Goal: Task Accomplishment & Management: Use online tool/utility

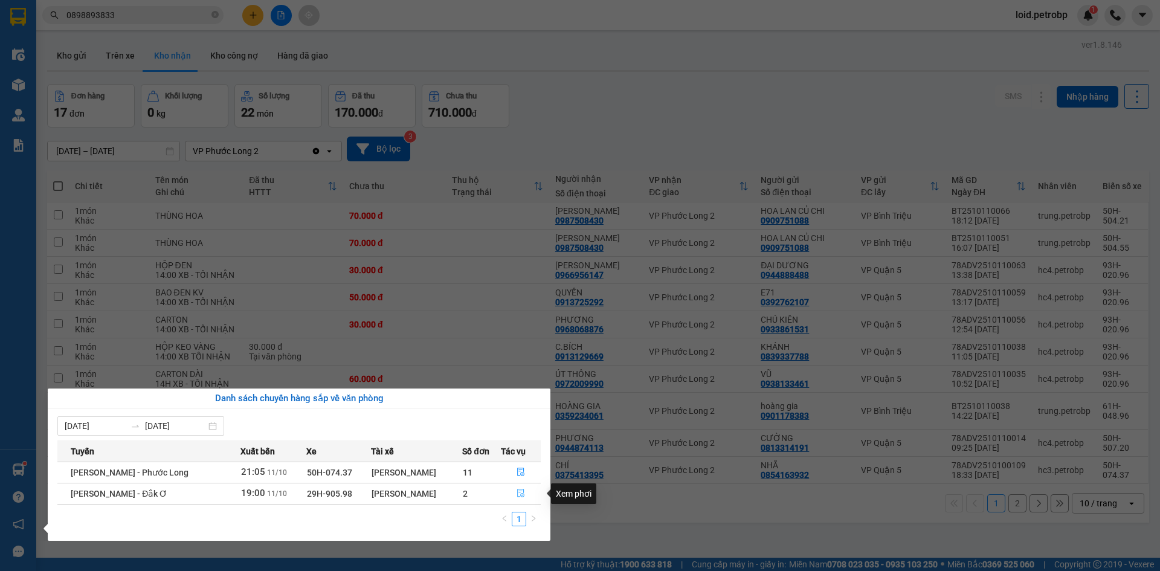
click at [521, 492] on icon "file-done" at bounding box center [520, 493] width 8 height 8
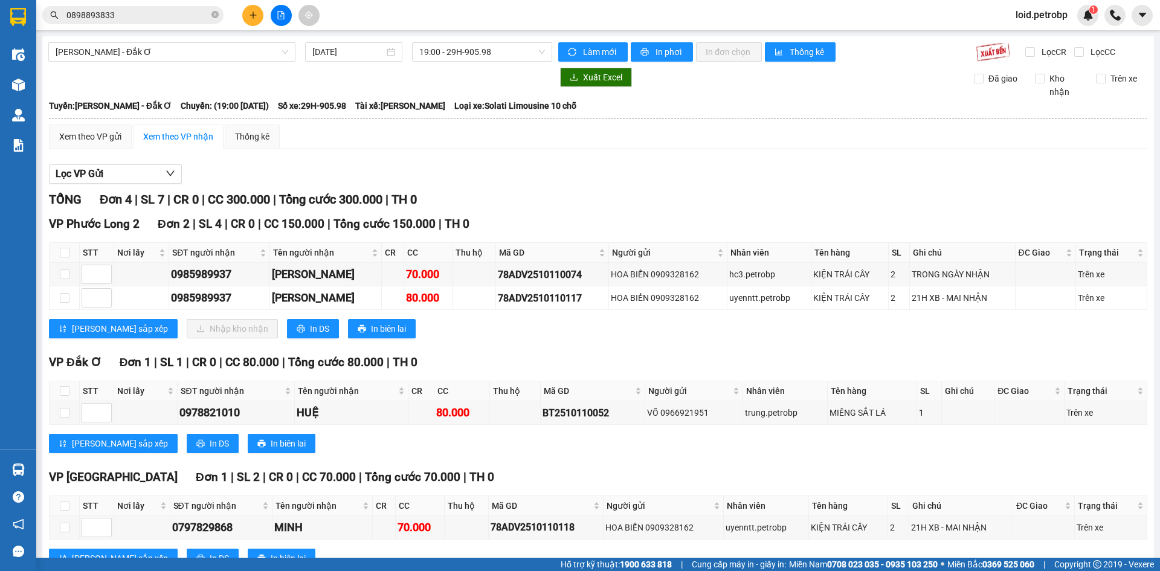
scroll to position [44, 0]
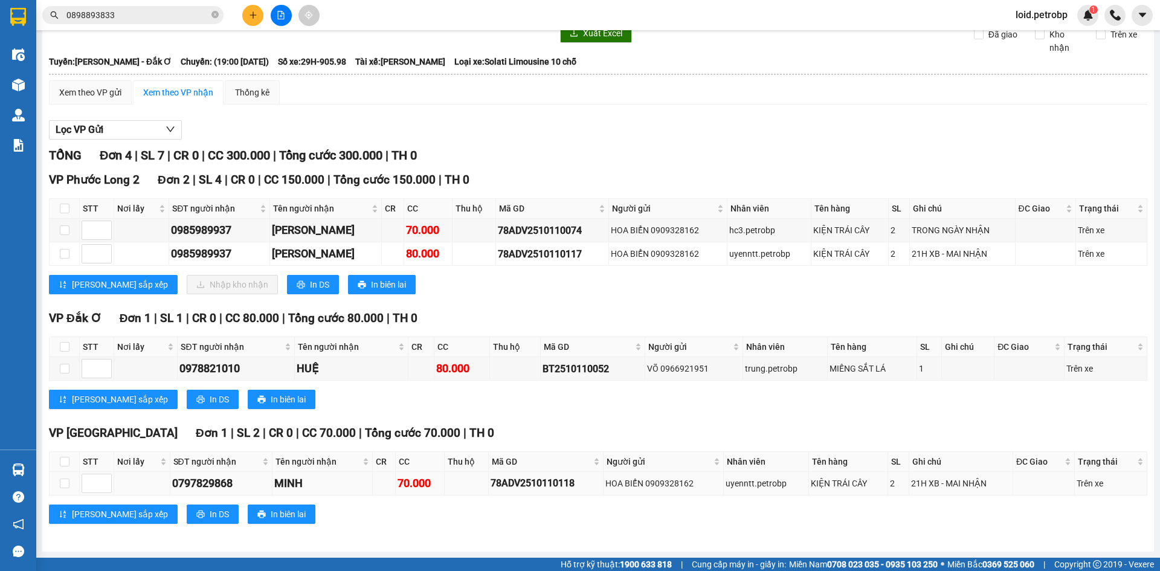
click at [207, 475] on div "0797829868" at bounding box center [221, 483] width 98 height 17
click at [198, 483] on div "0797829868" at bounding box center [221, 483] width 98 height 17
copy div "0797829868"
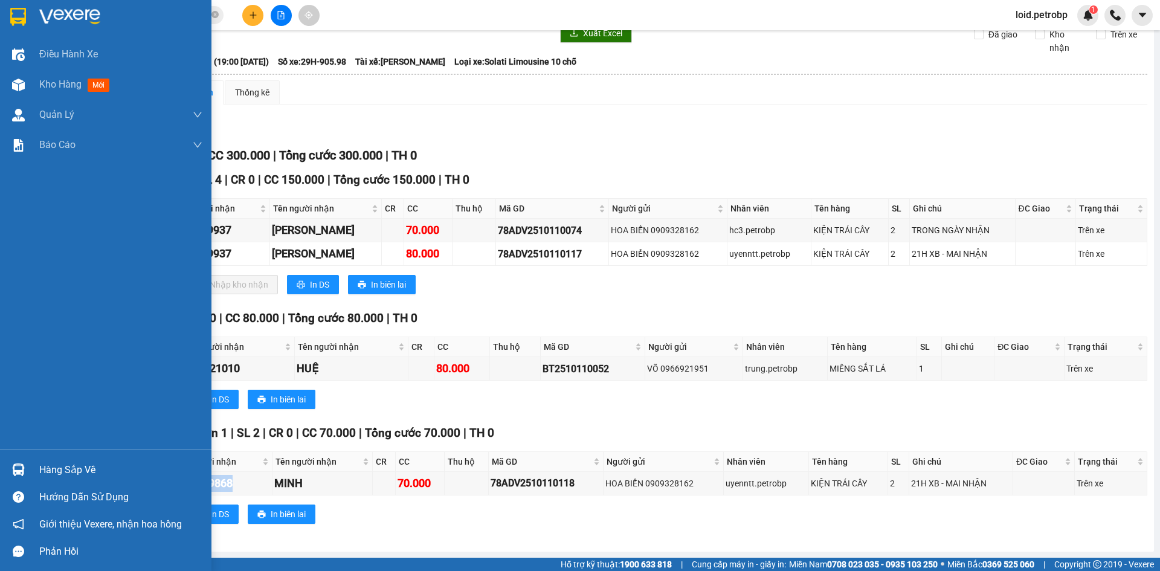
click at [56, 472] on div "Hàng sắp về" at bounding box center [120, 470] width 163 height 18
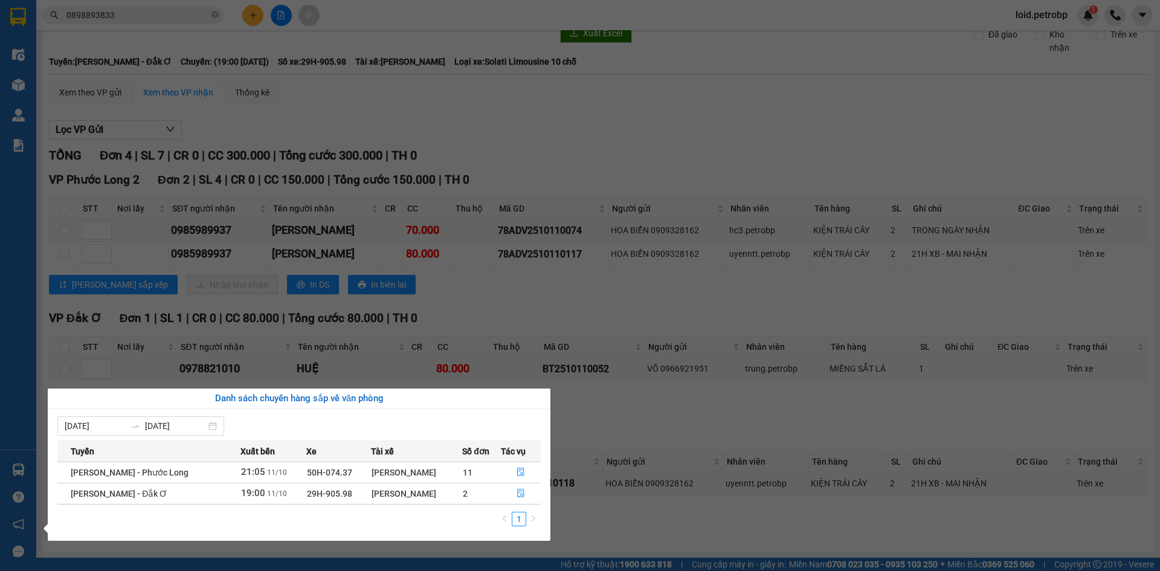
click at [8, 461] on div "Điều hành xe Kho hàng mới Quản [PERSON_NAME] lý chuyến Quản lý khách hàng Quản …" at bounding box center [18, 285] width 36 height 571
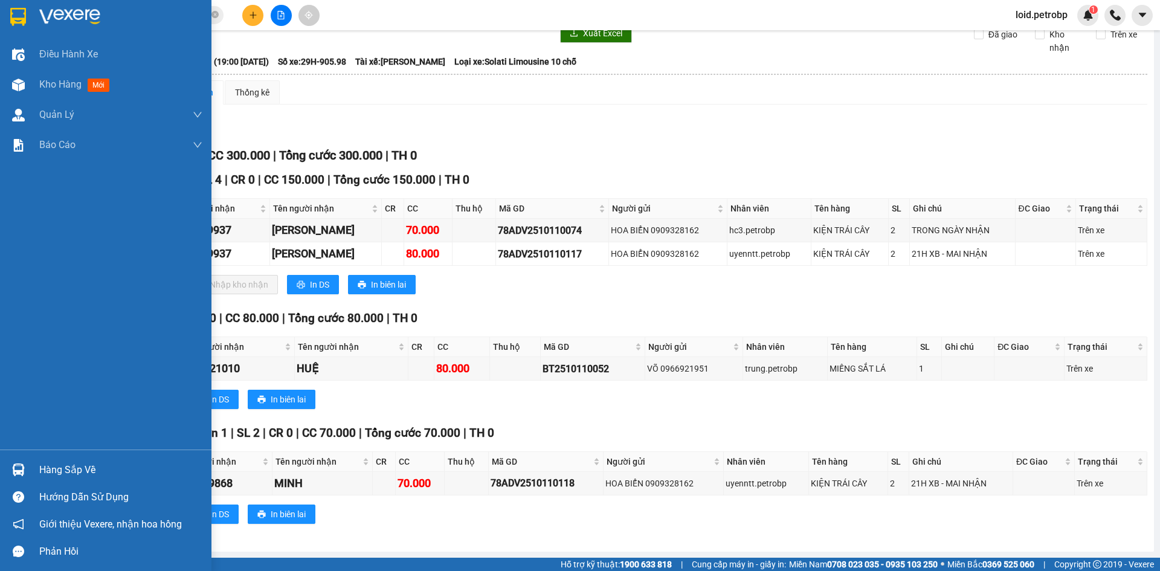
click at [48, 464] on div "Hàng sắp về" at bounding box center [120, 470] width 163 height 18
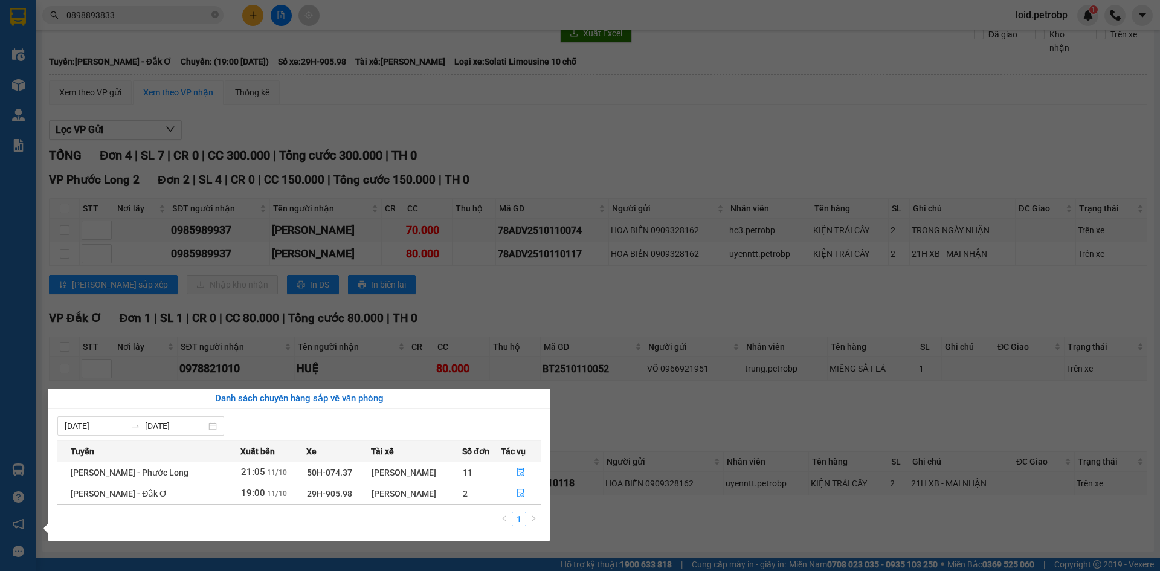
click at [675, 399] on section "Kết quả tìm kiếm ( 1040 ) Bộ lọc Mã ĐH Trạng thái Món hàng Tổng cước Chưa cước …" at bounding box center [580, 285] width 1160 height 571
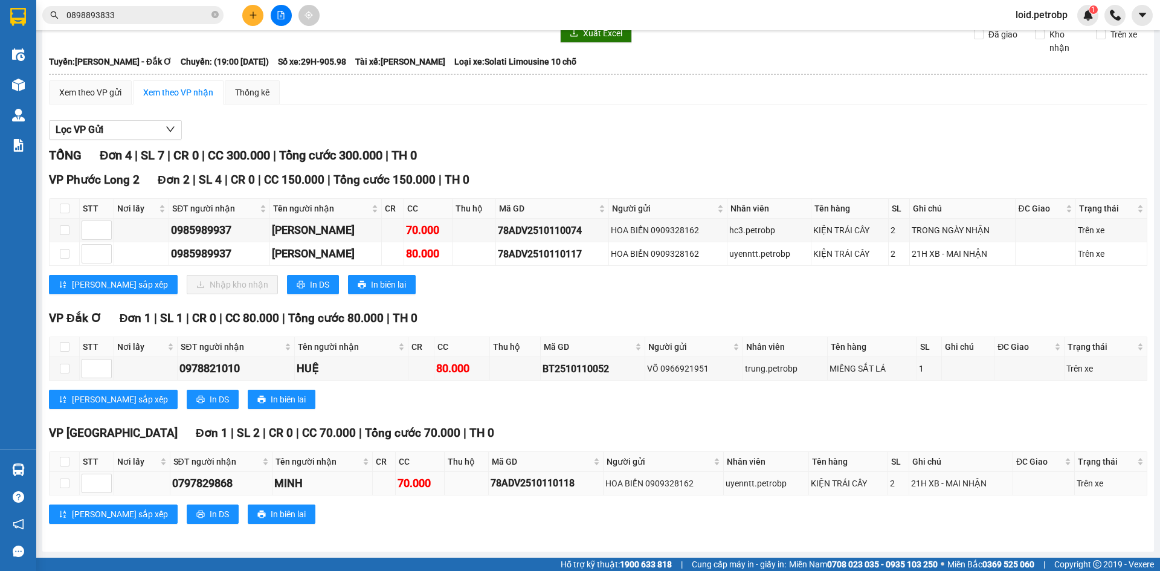
click at [666, 483] on div "HOA BIỂN 0909328162" at bounding box center [663, 483] width 117 height 13
copy div "0909328162"
click at [522, 485] on div "78ADV2510110118" at bounding box center [545, 482] width 111 height 15
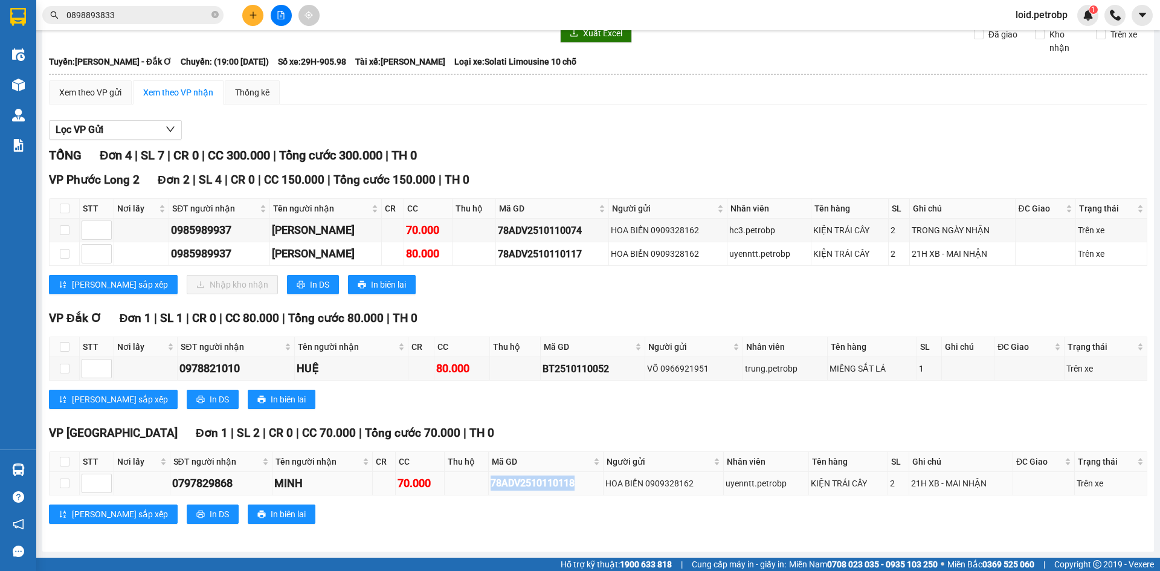
copy div "78ADV2510110118"
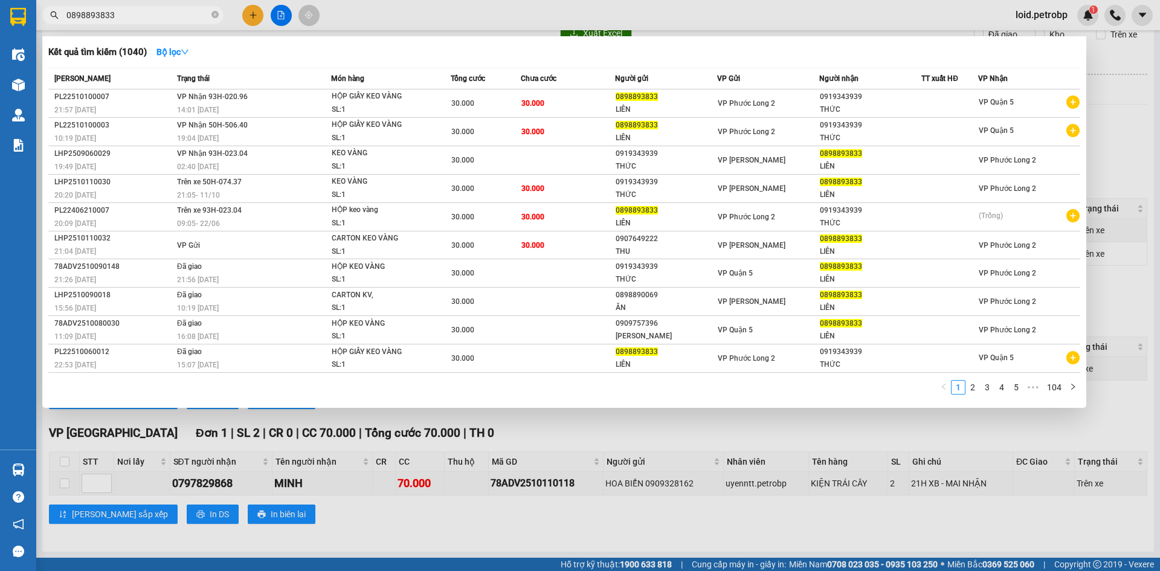
click at [158, 9] on input "0898893833" at bounding box center [137, 14] width 143 height 13
paste input "78ADV2510110118"
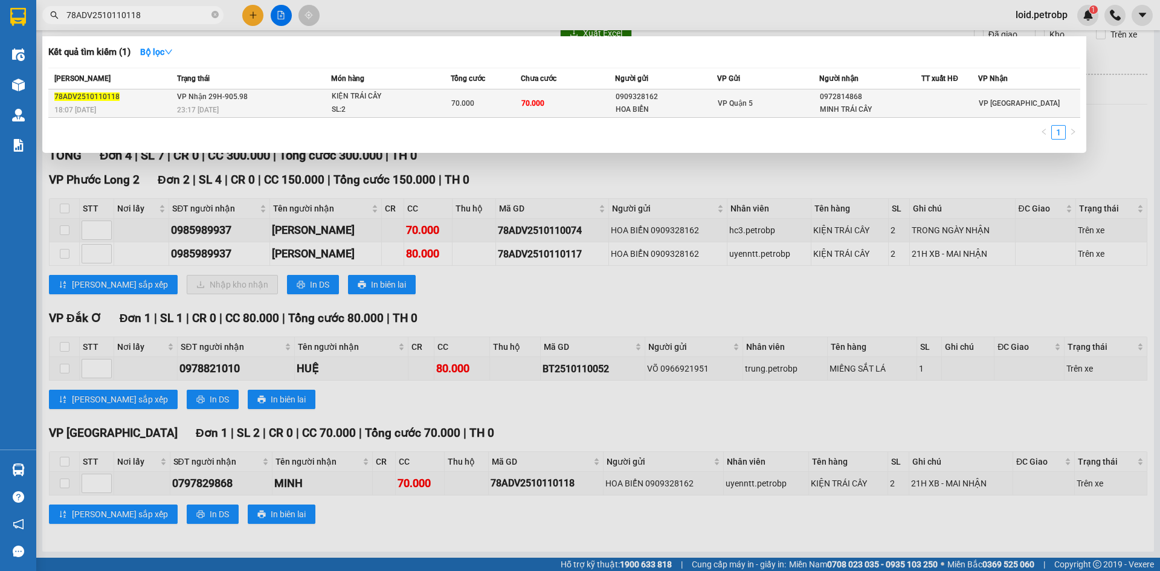
type input "78ADV2510110118"
click at [576, 109] on td "70.000" at bounding box center [568, 103] width 94 height 28
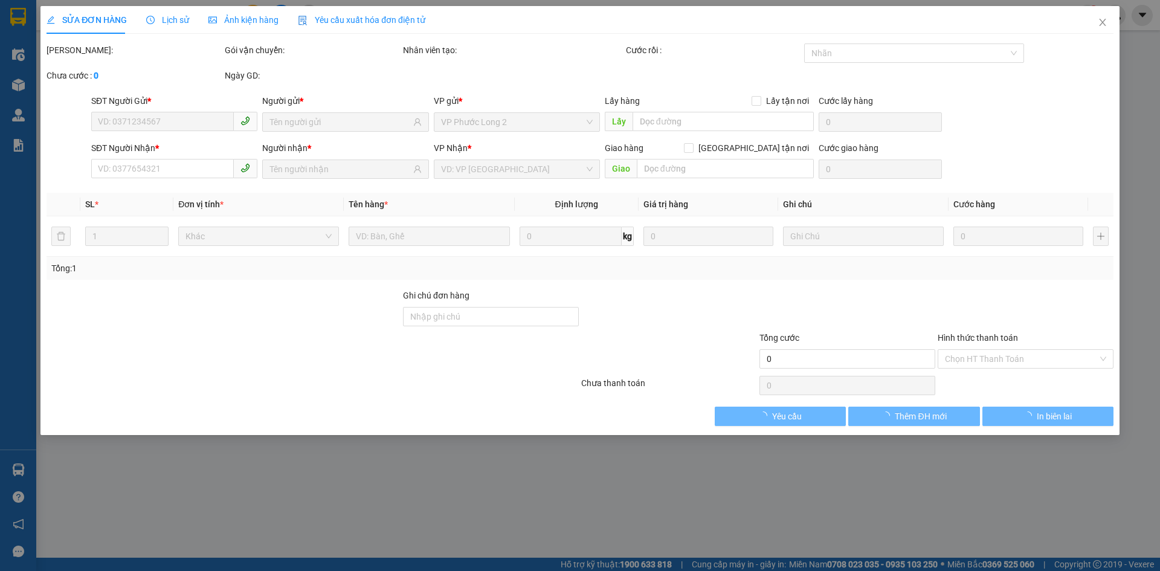
type input "0909328162"
type input "HOA BIỂN"
type input "0972814868"
type input "MINH TRÁI CÂY"
type input "70.000"
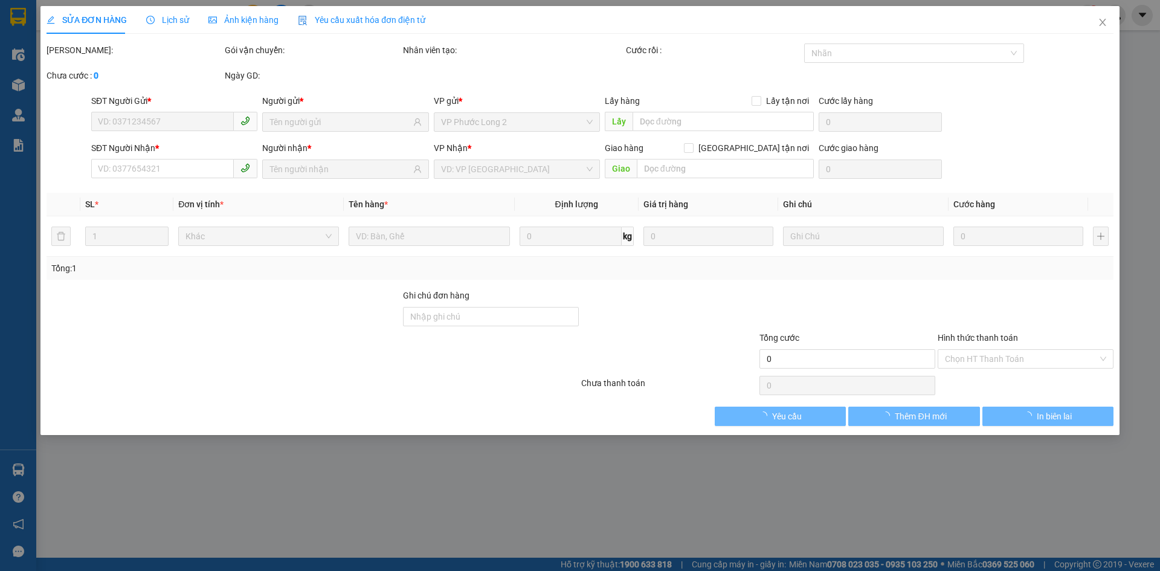
type input "70.000"
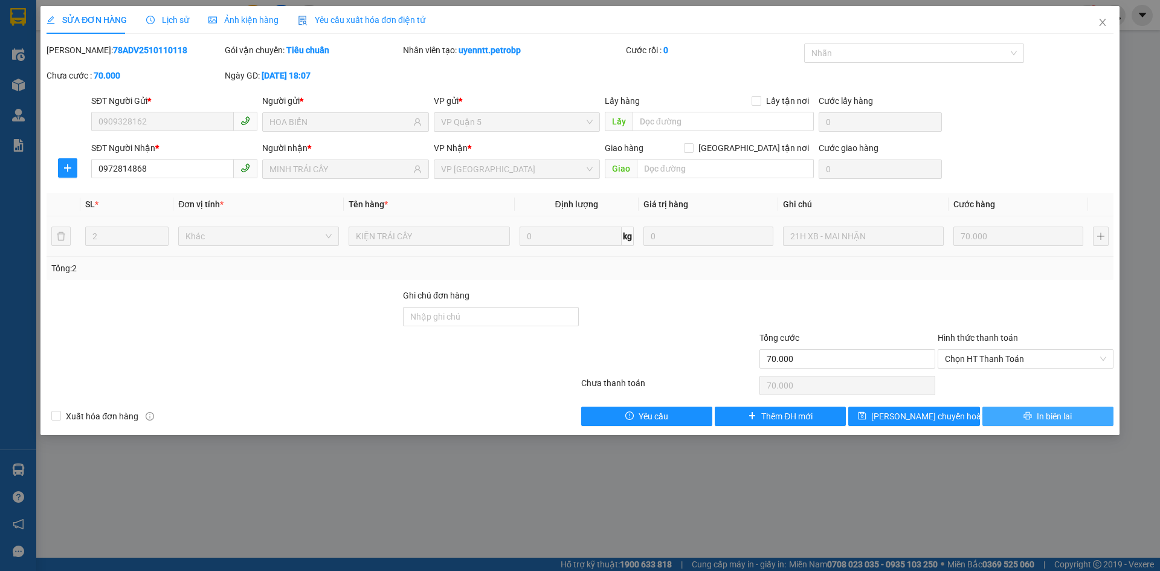
click at [1054, 414] on span "In biên lai" at bounding box center [1053, 415] width 35 height 13
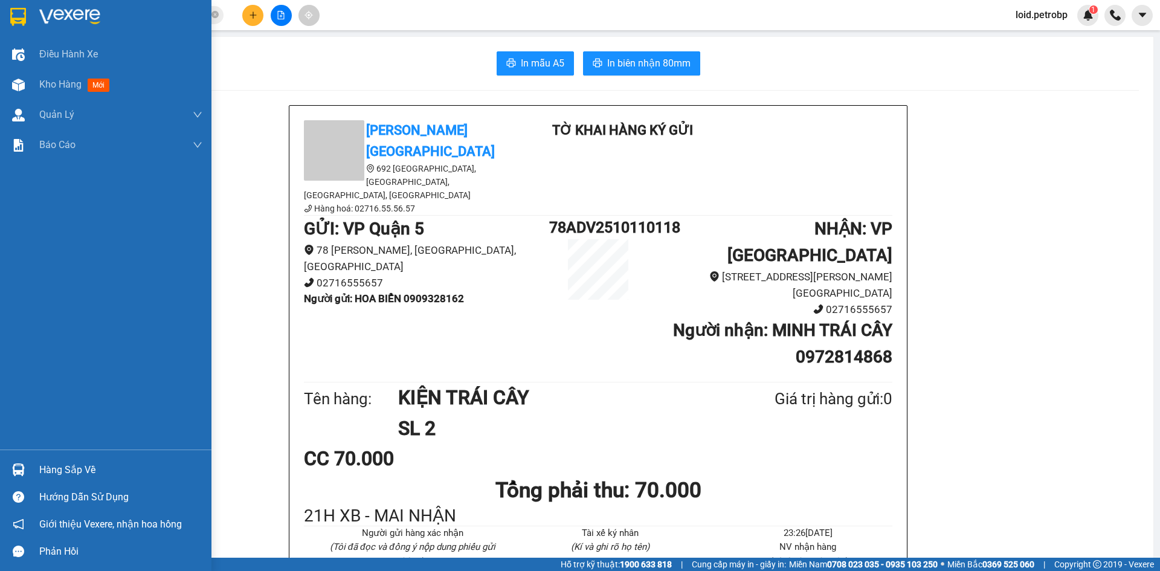
click at [64, 460] on div "Hàng sắp về" at bounding box center [105, 469] width 211 height 27
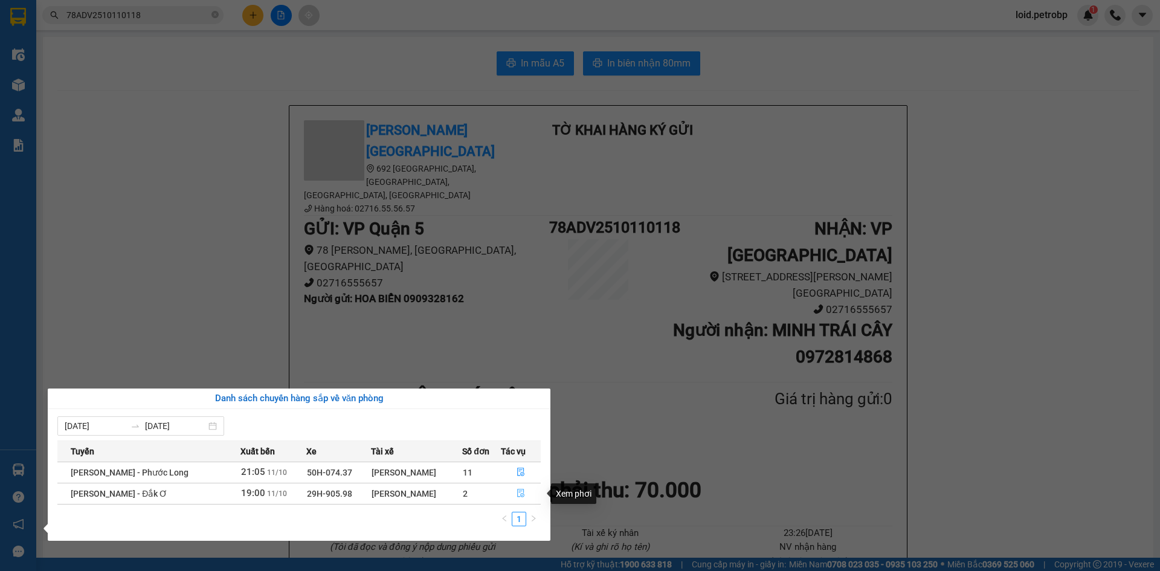
click at [524, 496] on icon "file-done" at bounding box center [520, 493] width 8 height 8
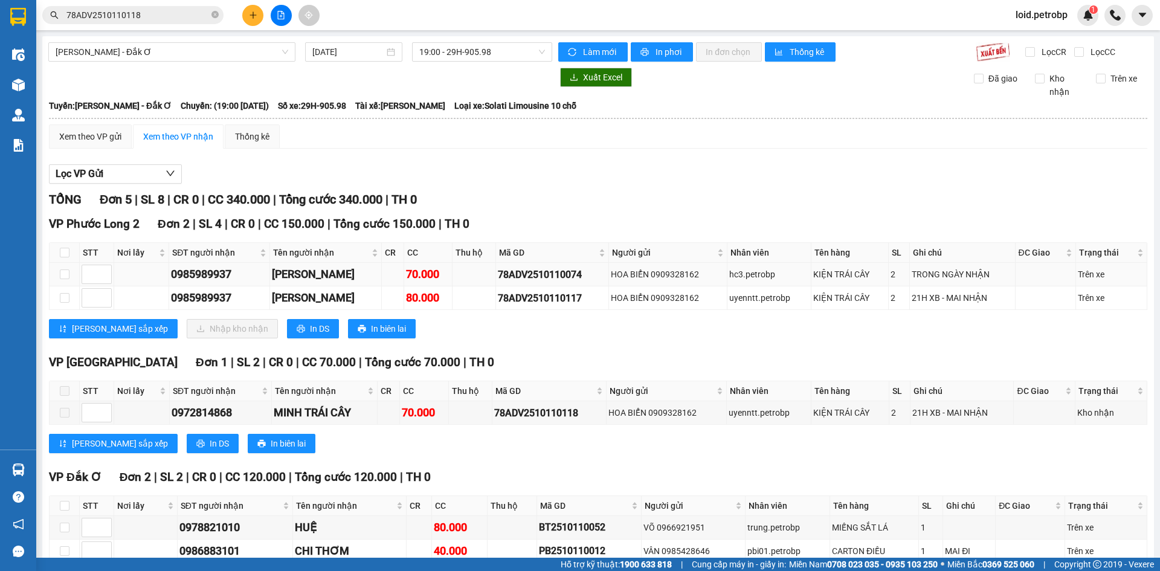
click at [202, 266] on div "0985989937" at bounding box center [219, 274] width 97 height 17
copy div "0985989937"
click at [65, 252] on input "checkbox" at bounding box center [65, 253] width 10 height 10
checkbox input "true"
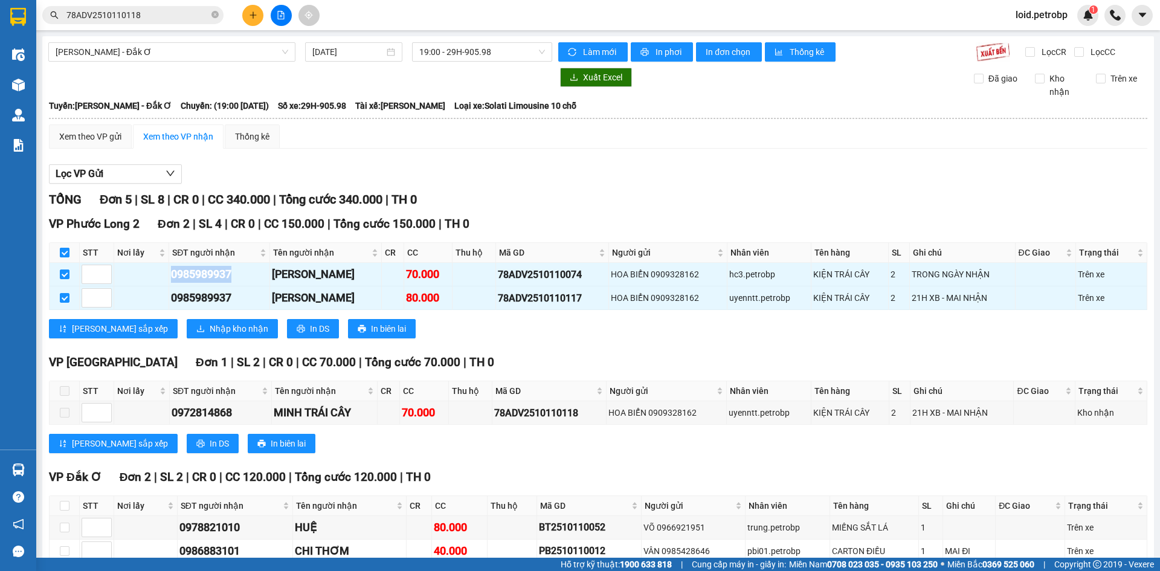
checkbox input "true"
click at [210, 333] on span "Nhập kho nhận" at bounding box center [239, 328] width 59 height 13
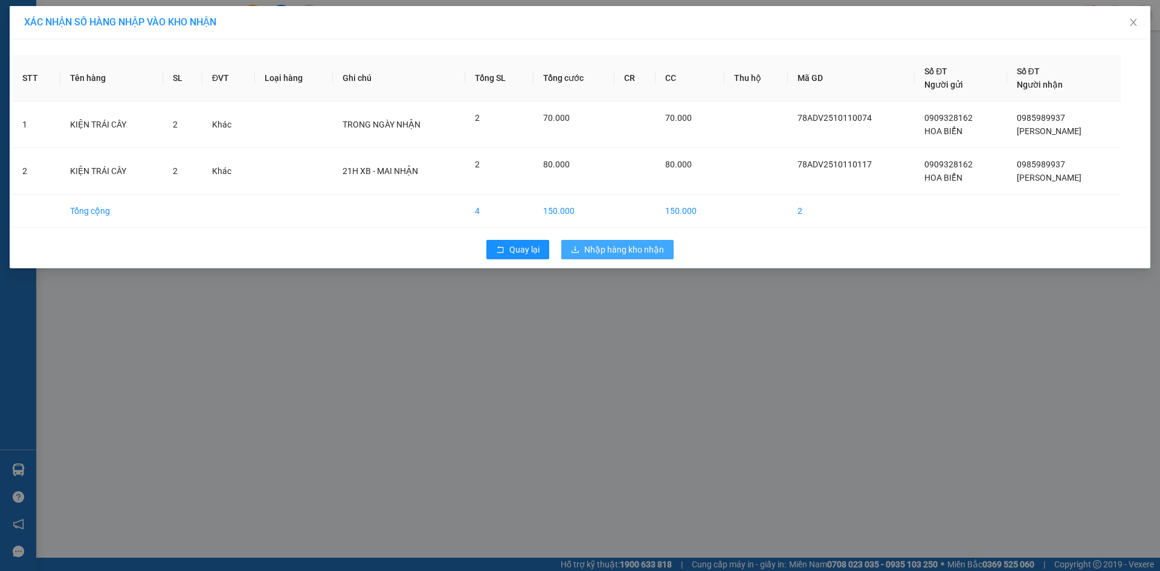
click at [613, 252] on span "Nhập hàng kho nhận" at bounding box center [624, 249] width 80 height 13
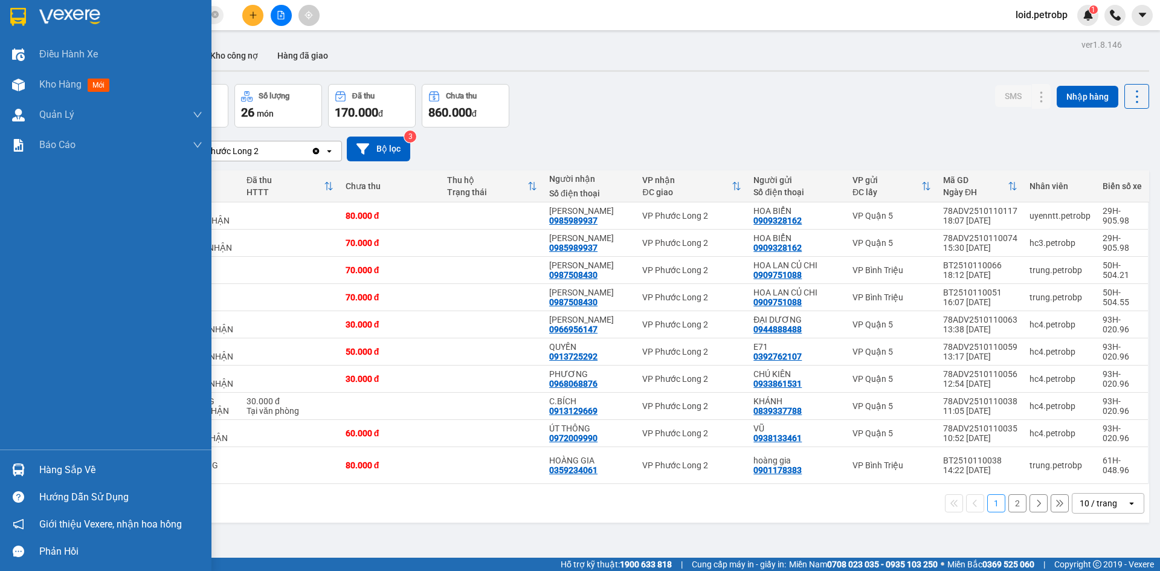
click at [53, 458] on div "Hàng sắp về" at bounding box center [105, 469] width 211 height 27
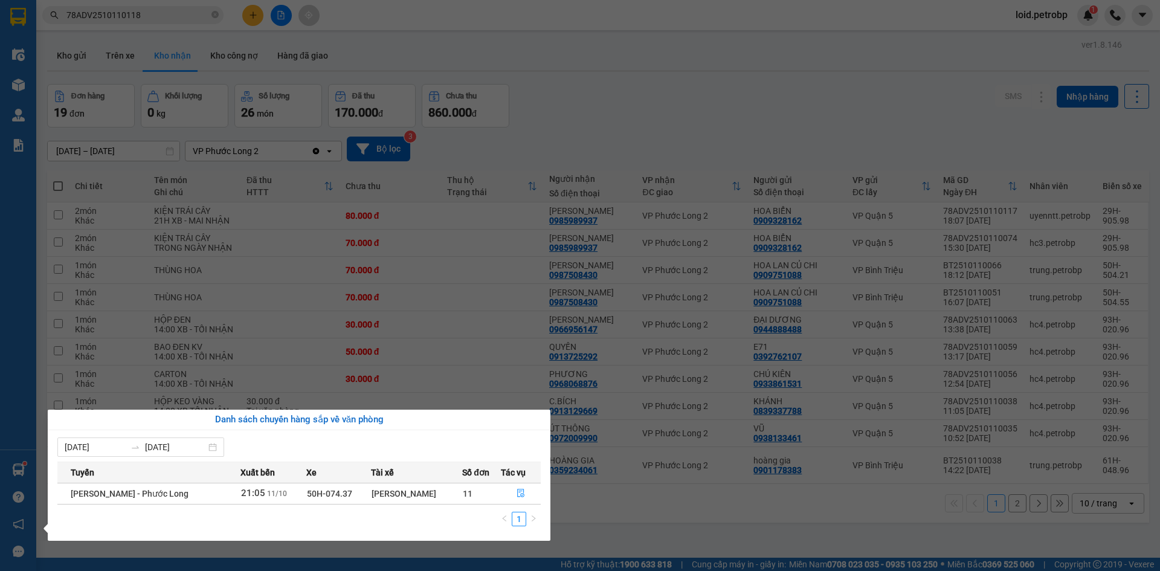
click at [583, 153] on section "Kết quả tìm kiếm ( 1 ) Bộ lọc Mã ĐH Trạng thái Món hàng Tổng cước Chưa cước Ngư…" at bounding box center [580, 285] width 1160 height 571
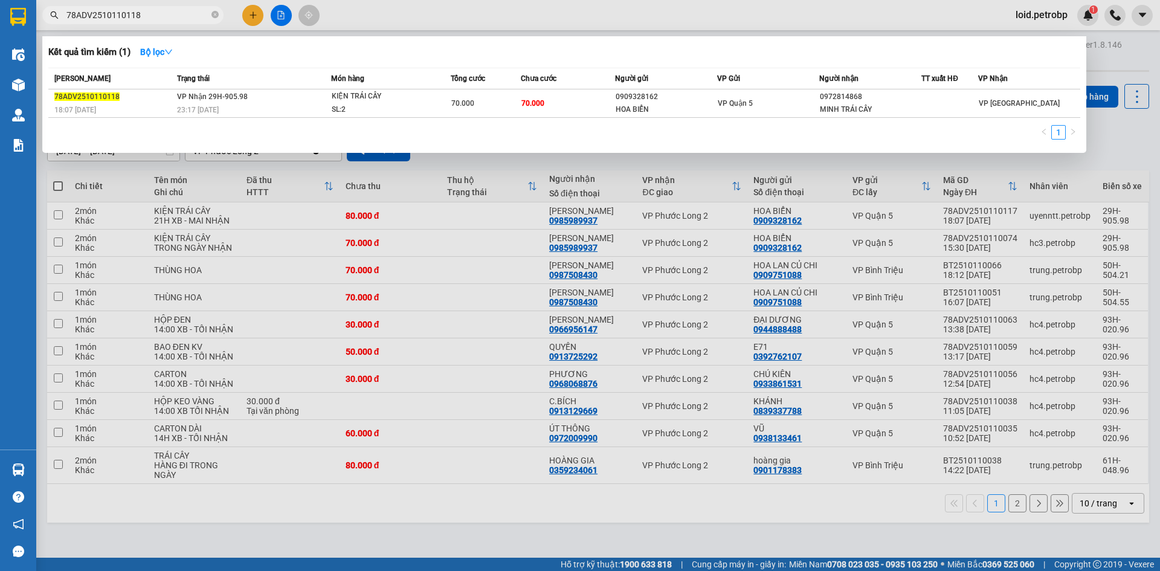
click at [167, 20] on input "78ADV2510110118" at bounding box center [137, 14] width 143 height 13
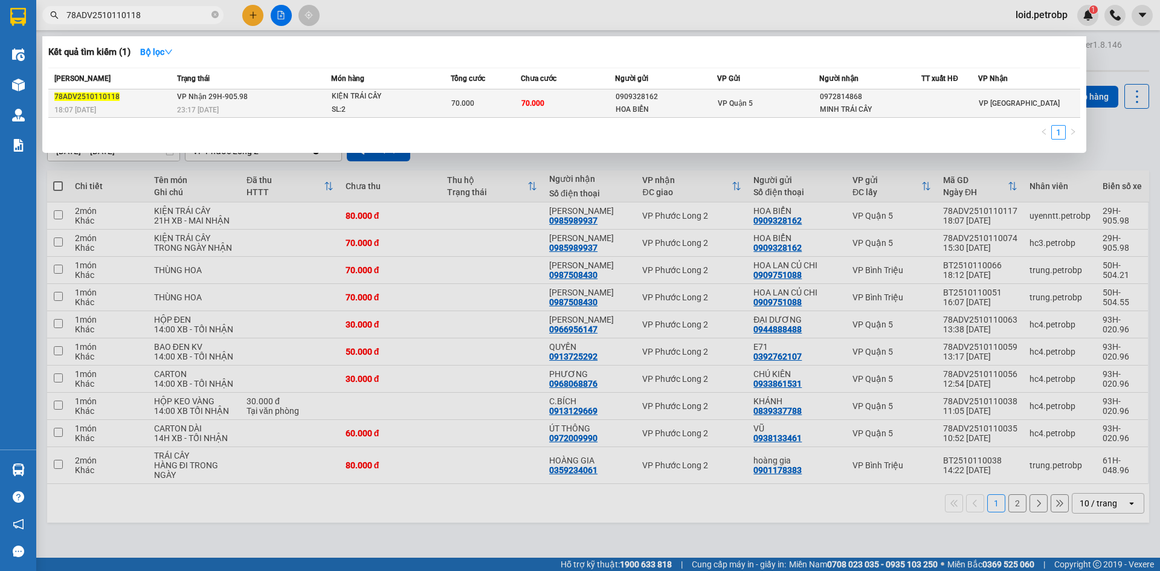
click at [272, 101] on td "VP Nhận 29H-905.98 23:17 [DATE]" at bounding box center [252, 103] width 157 height 28
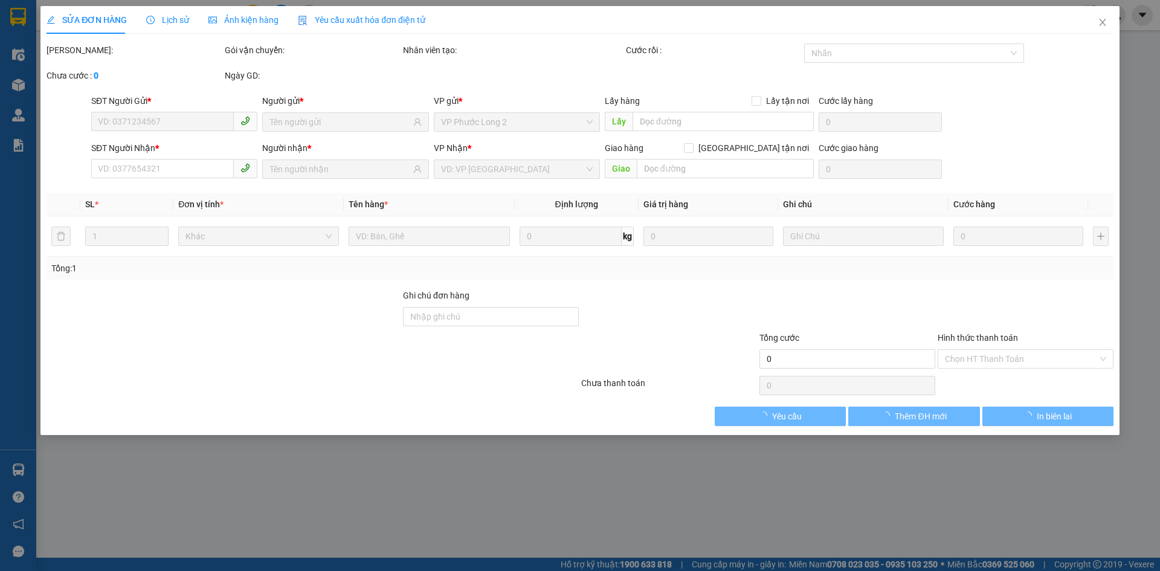
click at [162, 18] on span "Lịch sử" at bounding box center [167, 20] width 43 height 10
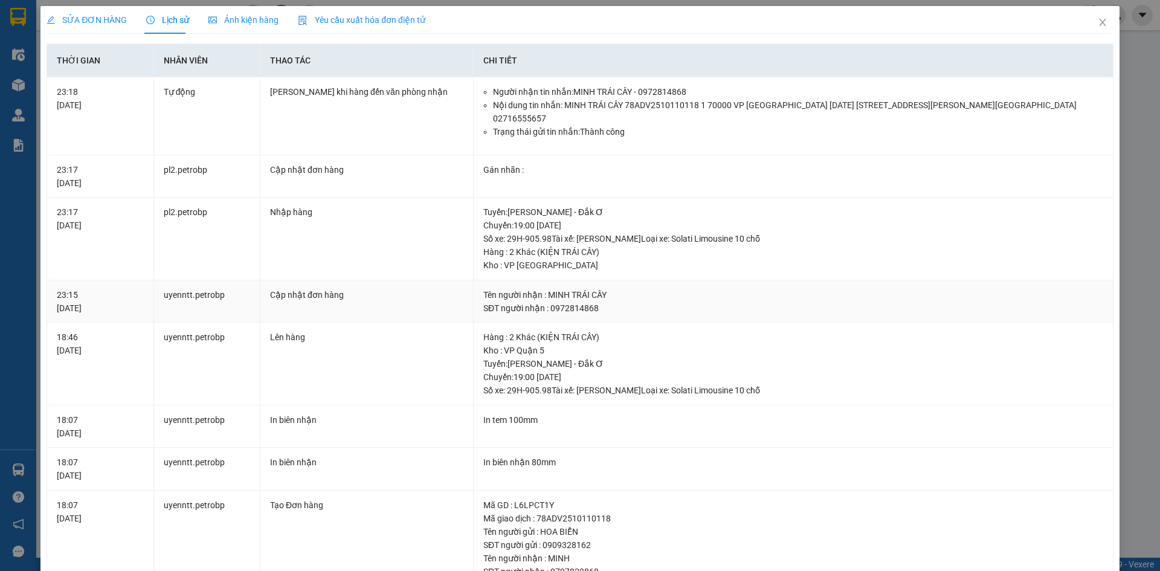
click at [541, 301] on div "SĐT người nhận : 0972814868" at bounding box center [793, 307] width 620 height 13
drag, startPoint x: 547, startPoint y: 294, endPoint x: 596, endPoint y: 292, distance: 49.0
click at [596, 301] on div "SĐT người nhận : 0972814868" at bounding box center [793, 307] width 620 height 13
copy div "0972814868"
click at [1097, 19] on icon "close" at bounding box center [1102, 23] width 10 height 10
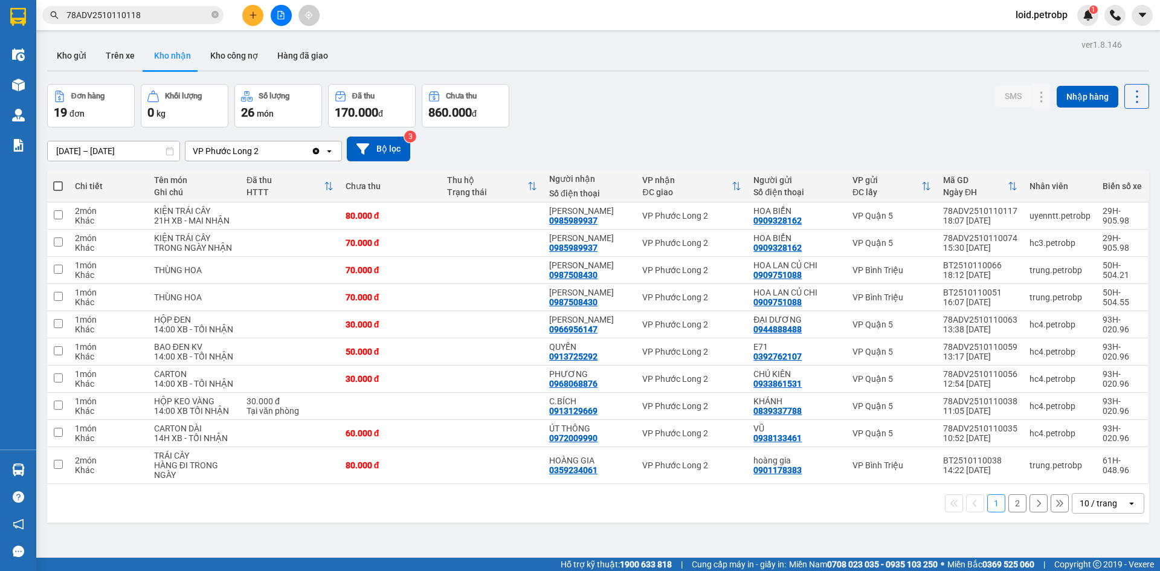
click at [163, 8] on input "78ADV2510110118" at bounding box center [137, 14] width 143 height 13
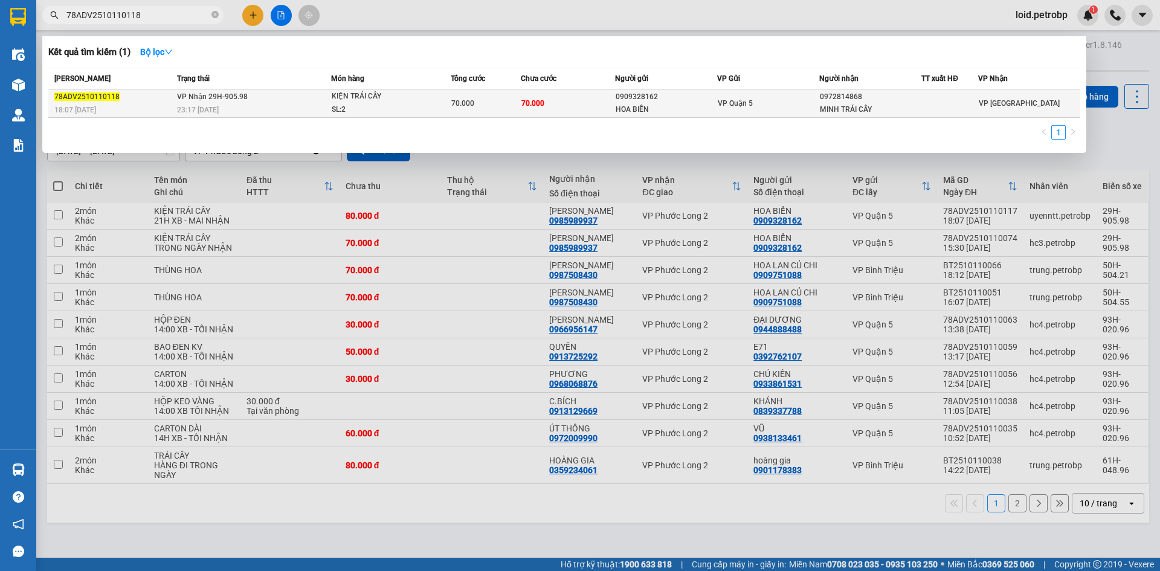
click at [598, 101] on td "70.000" at bounding box center [568, 103] width 94 height 28
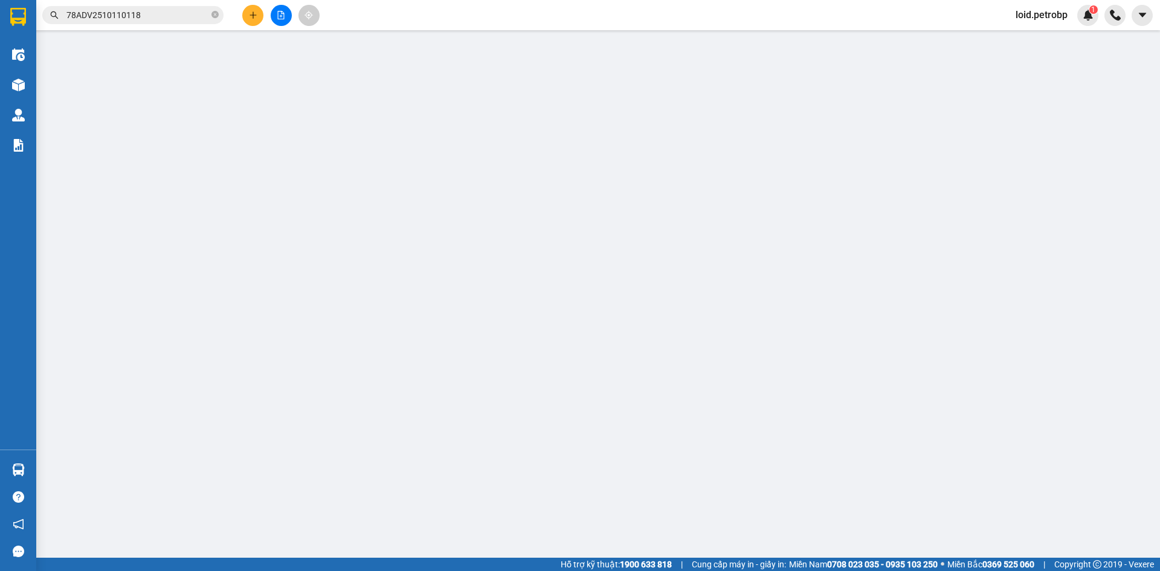
type input "0909328162"
type input "HOA BIỂN"
type input "0972814868"
type input "MINH TRÁI CÂY"
type input "70.000"
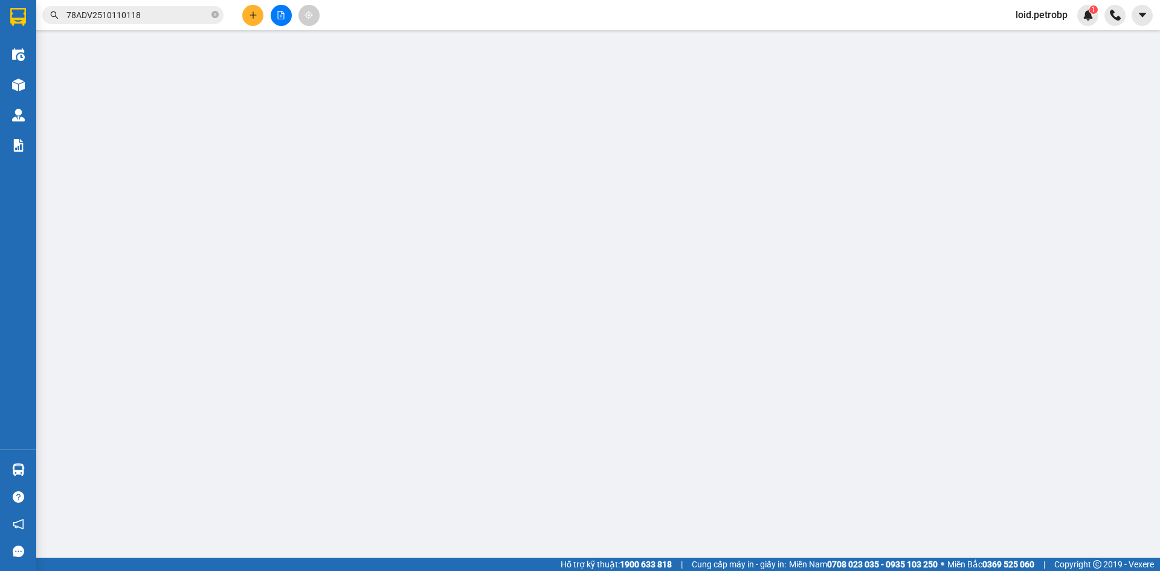
type input "70.000"
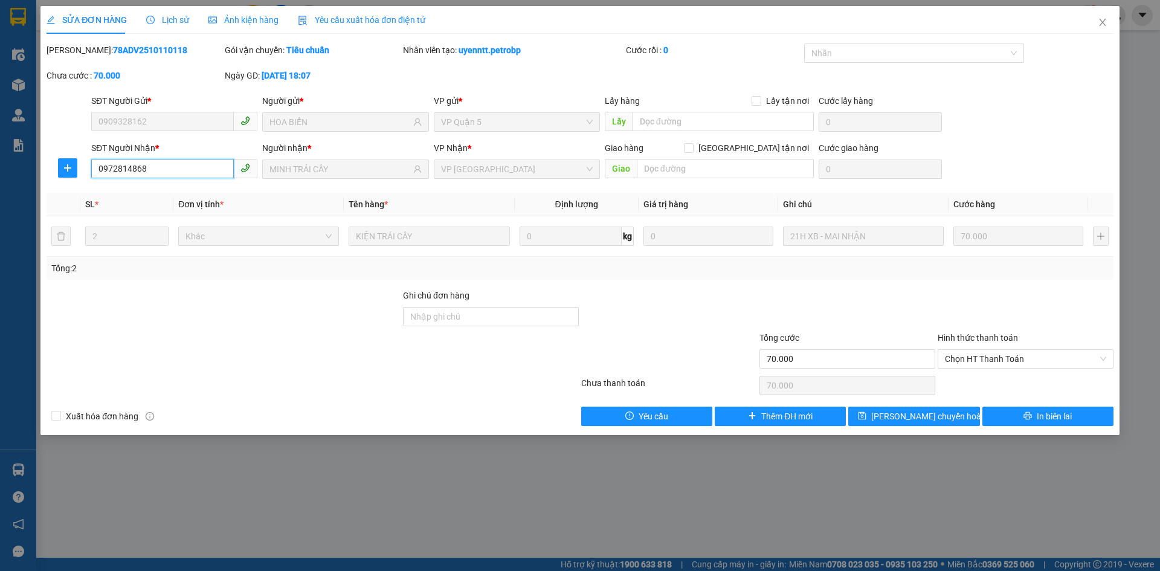
click at [184, 173] on input "0972814868" at bounding box center [162, 168] width 143 height 19
click at [1103, 27] on icon "close" at bounding box center [1102, 23] width 10 height 10
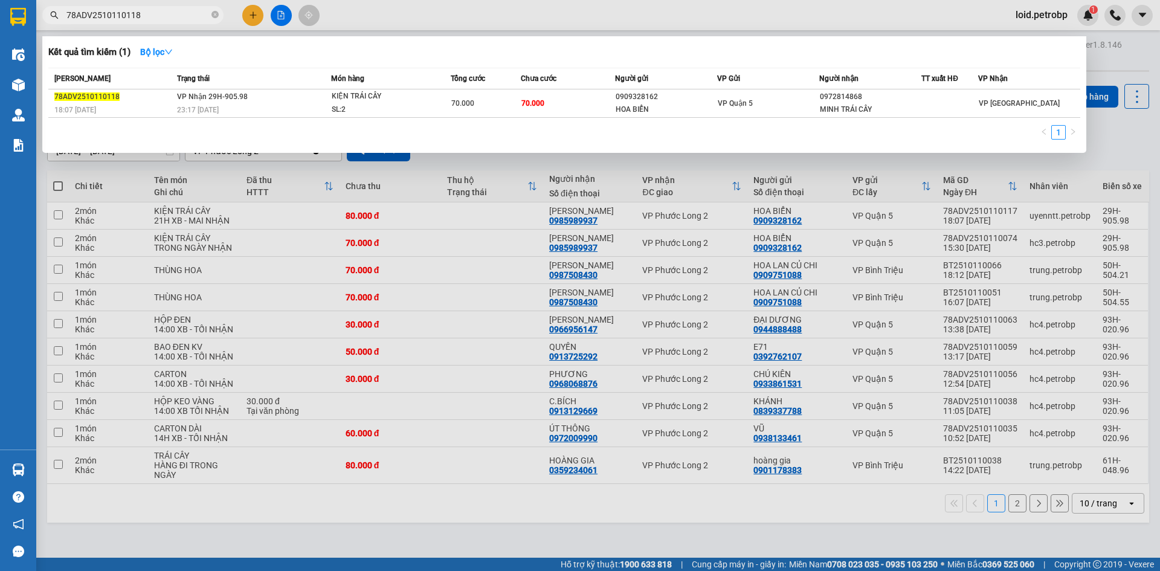
click at [164, 17] on input "78ADV2510110118" at bounding box center [137, 14] width 143 height 13
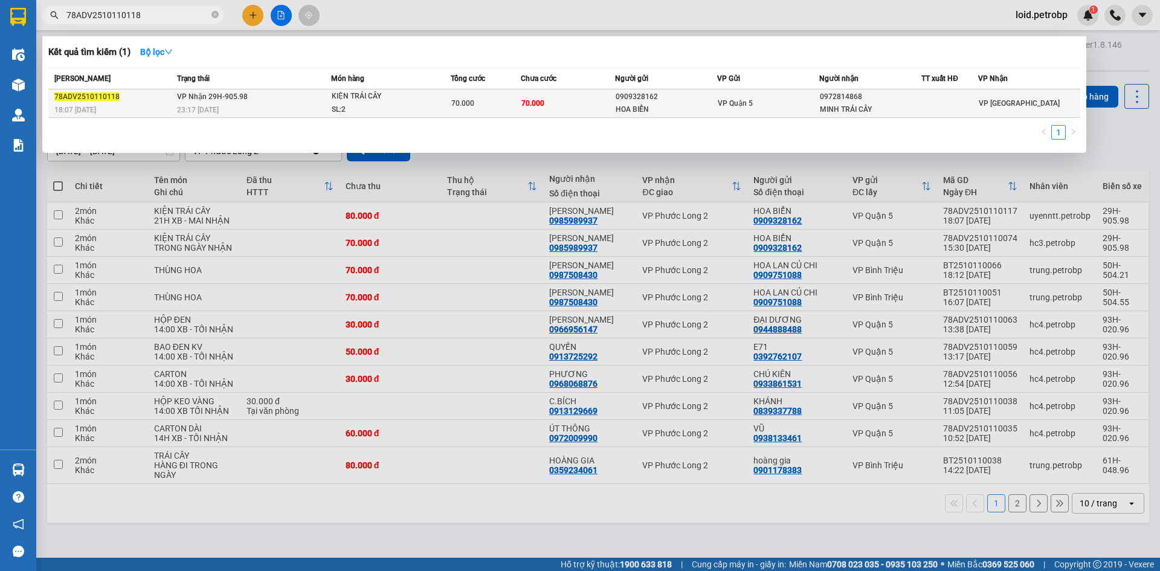
click at [444, 113] on span "KIỆN TRÁI CÂY SL: 2" at bounding box center [391, 103] width 118 height 26
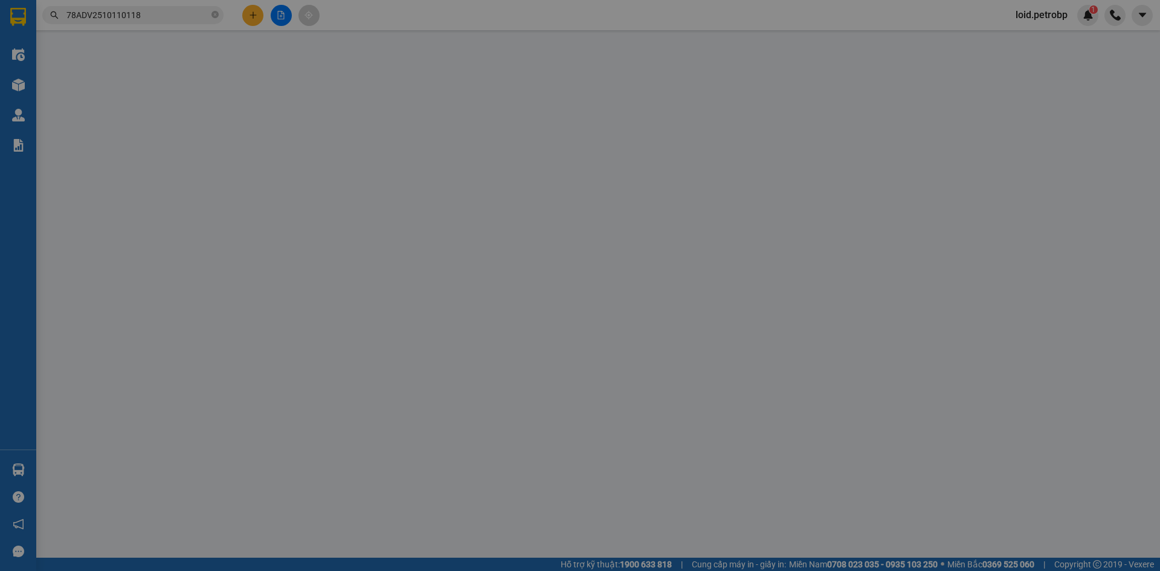
type input "0909328162"
type input "HOA BIỂN"
type input "0972814868"
type input "MINH TRÁI CÂY"
type input "70.000"
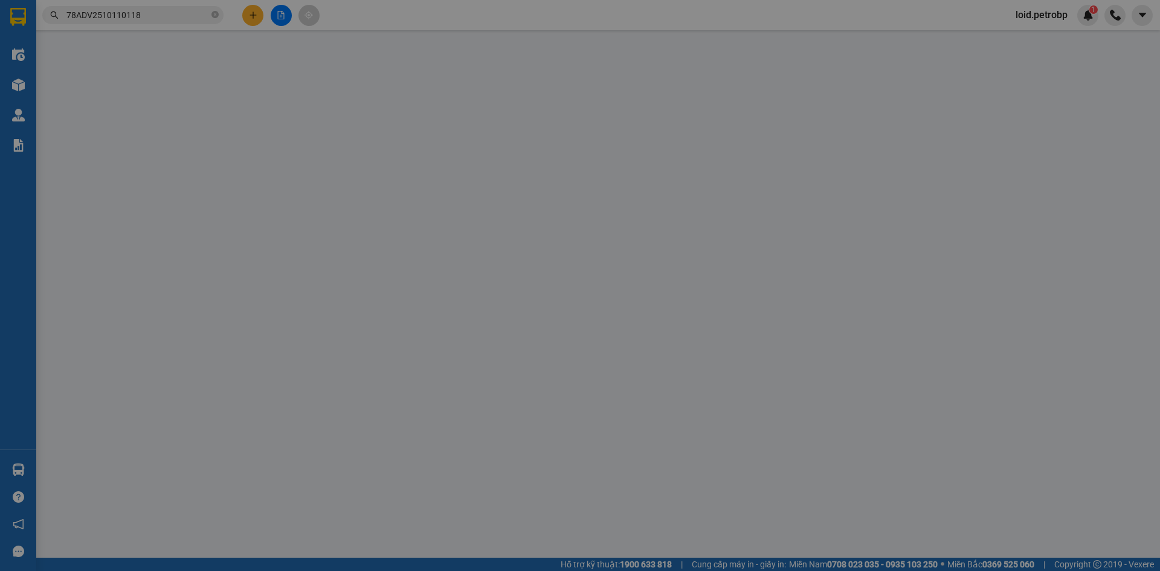
type input "70.000"
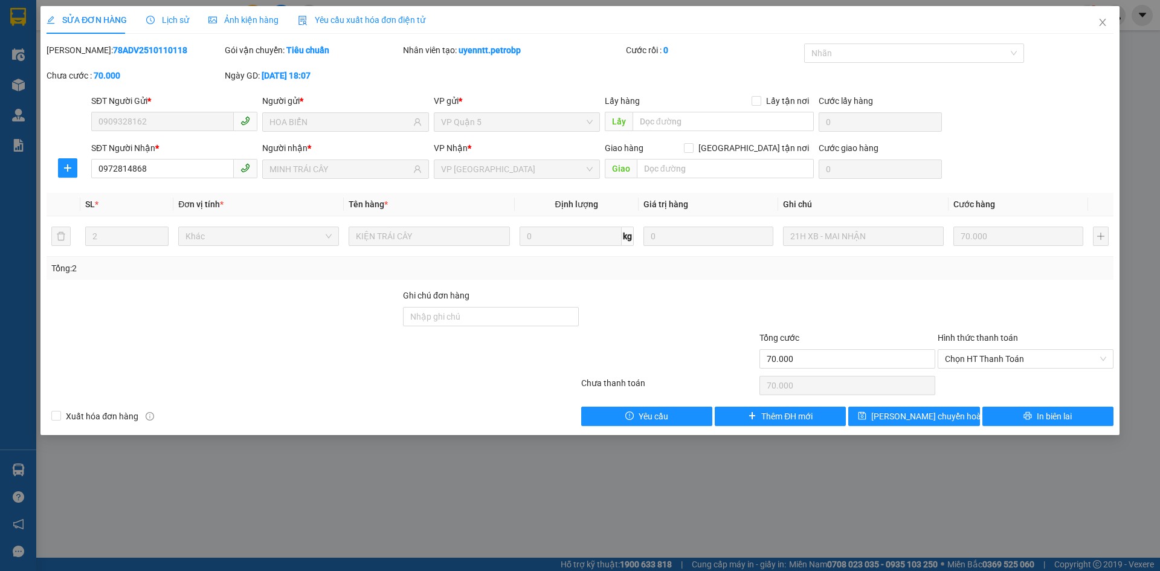
click at [171, 25] on span "Lịch sử" at bounding box center [167, 20] width 43 height 10
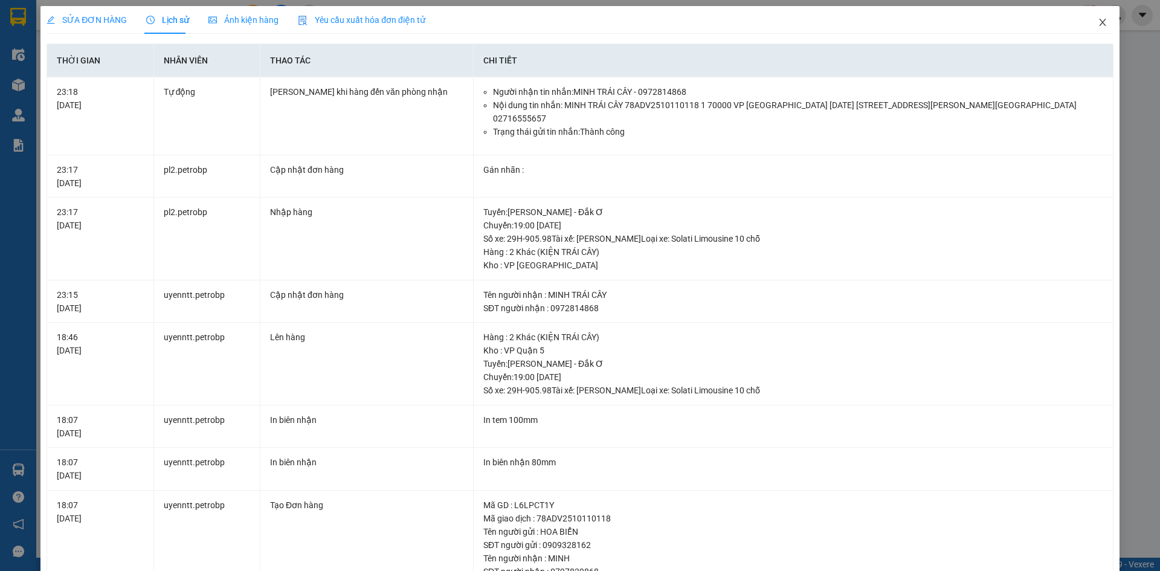
click at [1097, 25] on icon "close" at bounding box center [1102, 23] width 10 height 10
